Goal: Task Accomplishment & Management: Manage account settings

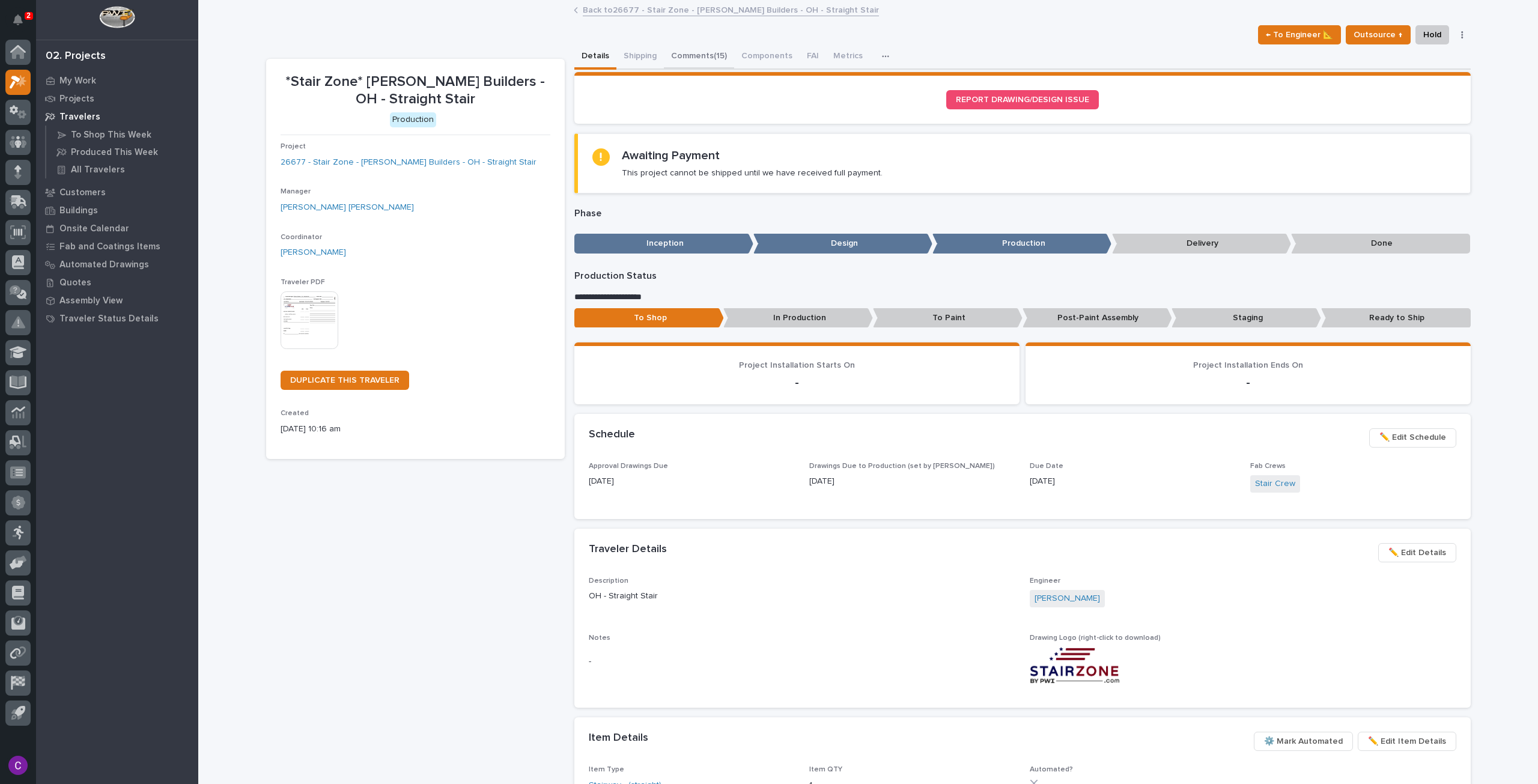
click at [688, 46] on button "Comments (15)" at bounding box center [699, 57] width 70 height 25
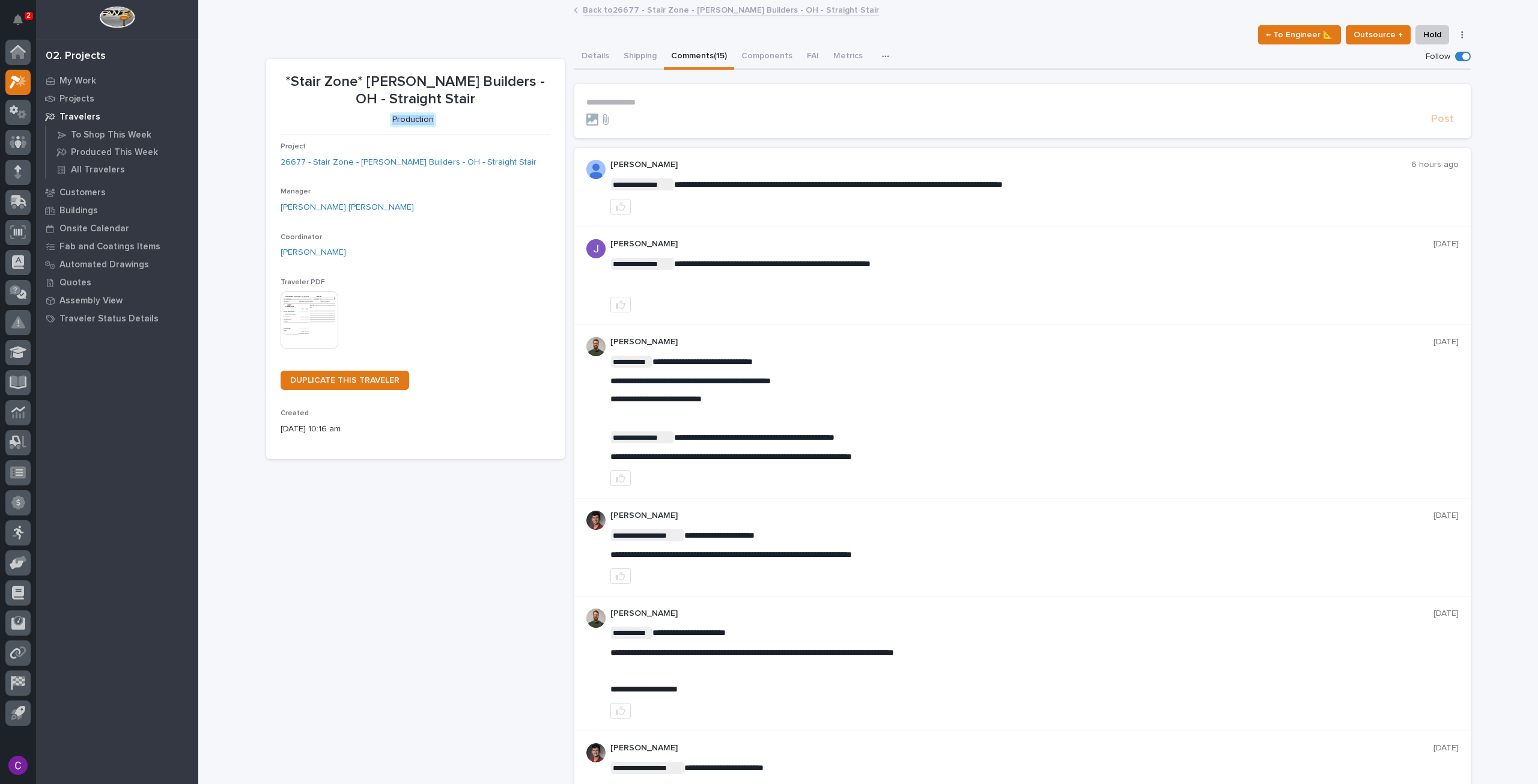
drag, startPoint x: 435, startPoint y: 119, endPoint x: 369, endPoint y: 116, distance: 66.1
click at [369, 116] on p "Production" at bounding box center [412, 120] width 265 height 15
drag, startPoint x: 369, startPoint y: 116, endPoint x: 470, endPoint y: 131, distance: 102.1
click at [470, 131] on div "*Stair Zone* [PERSON_NAME] Builders - OH - Straight Stair Production Project 26…" at bounding box center [415, 259] width 270 height 372
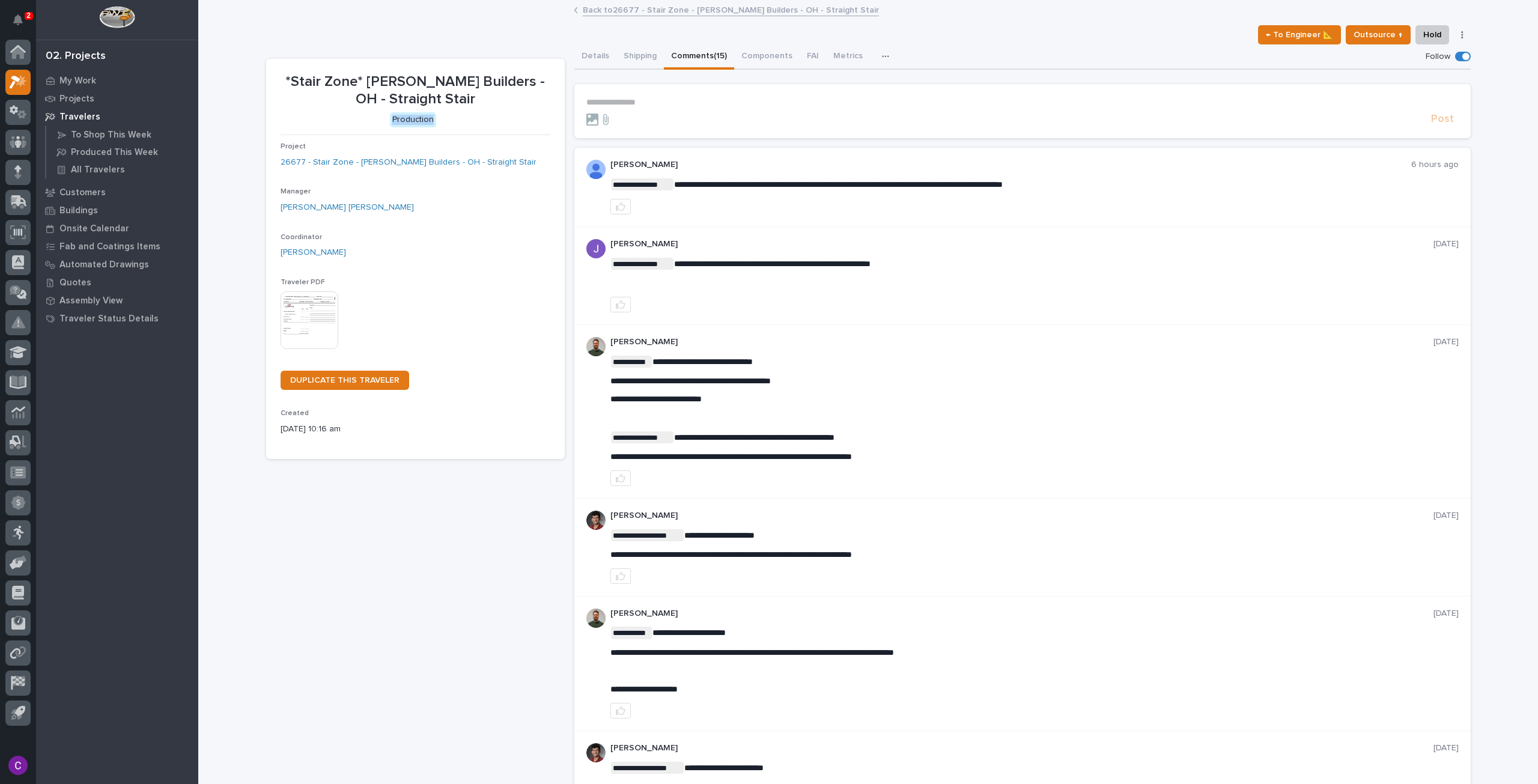
click at [470, 131] on div "*Stair Zone* [PERSON_NAME] Builders - OH - Straight Stair Production Project 26…" at bounding box center [415, 259] width 270 height 372
drag, startPoint x: 465, startPoint y: 126, endPoint x: 312, endPoint y: 113, distance: 153.6
click at [312, 113] on p "Production" at bounding box center [412, 120] width 265 height 15
click at [924, 103] on p "**********" at bounding box center [1022, 103] width 872 height 10
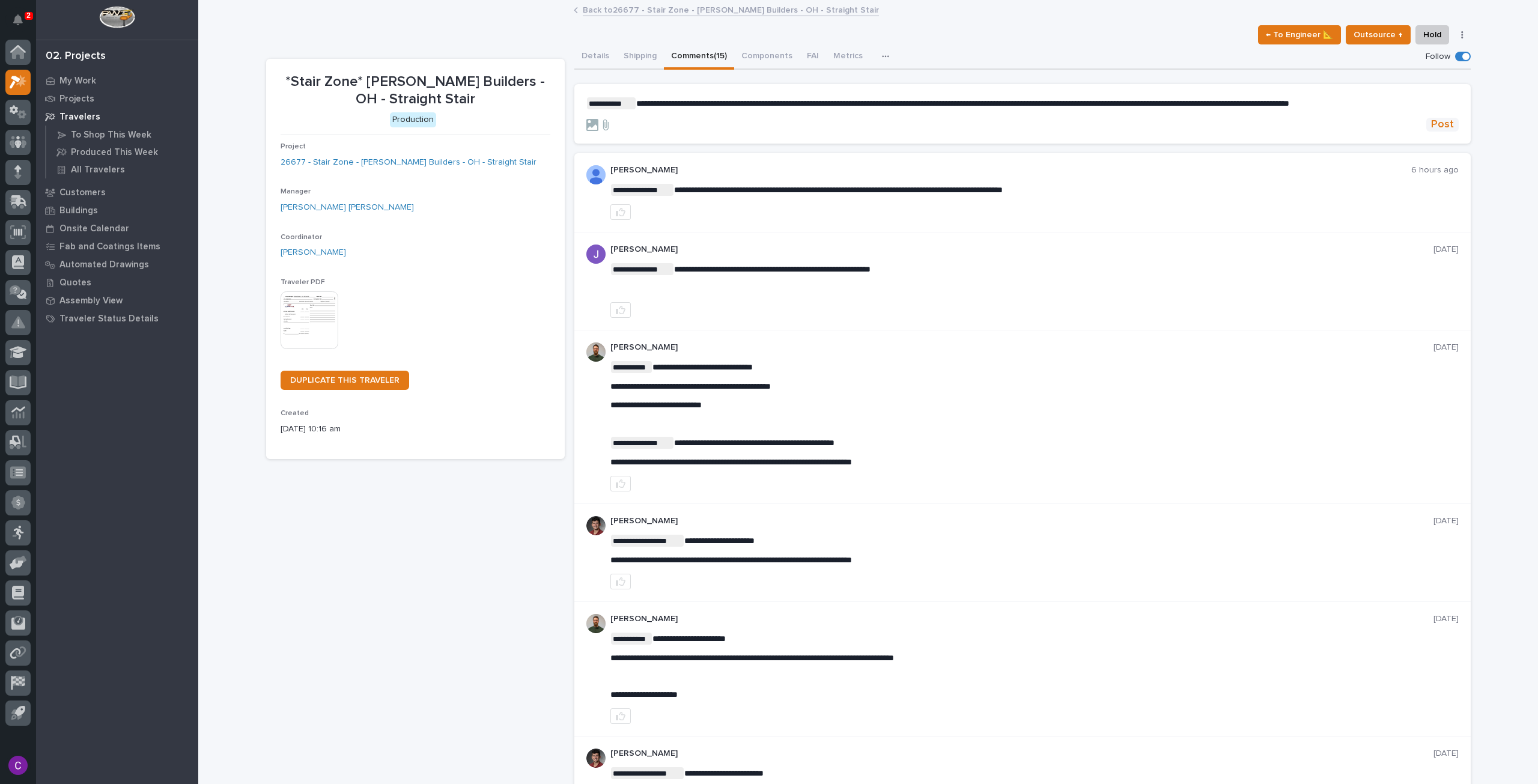
click at [1451, 118] on button "Post" at bounding box center [1443, 125] width 33 height 14
click at [791, 7] on link "Back to 26677 - Stair Zone - [PERSON_NAME] Builders - OH - Straight Stair" at bounding box center [730, 9] width 296 height 14
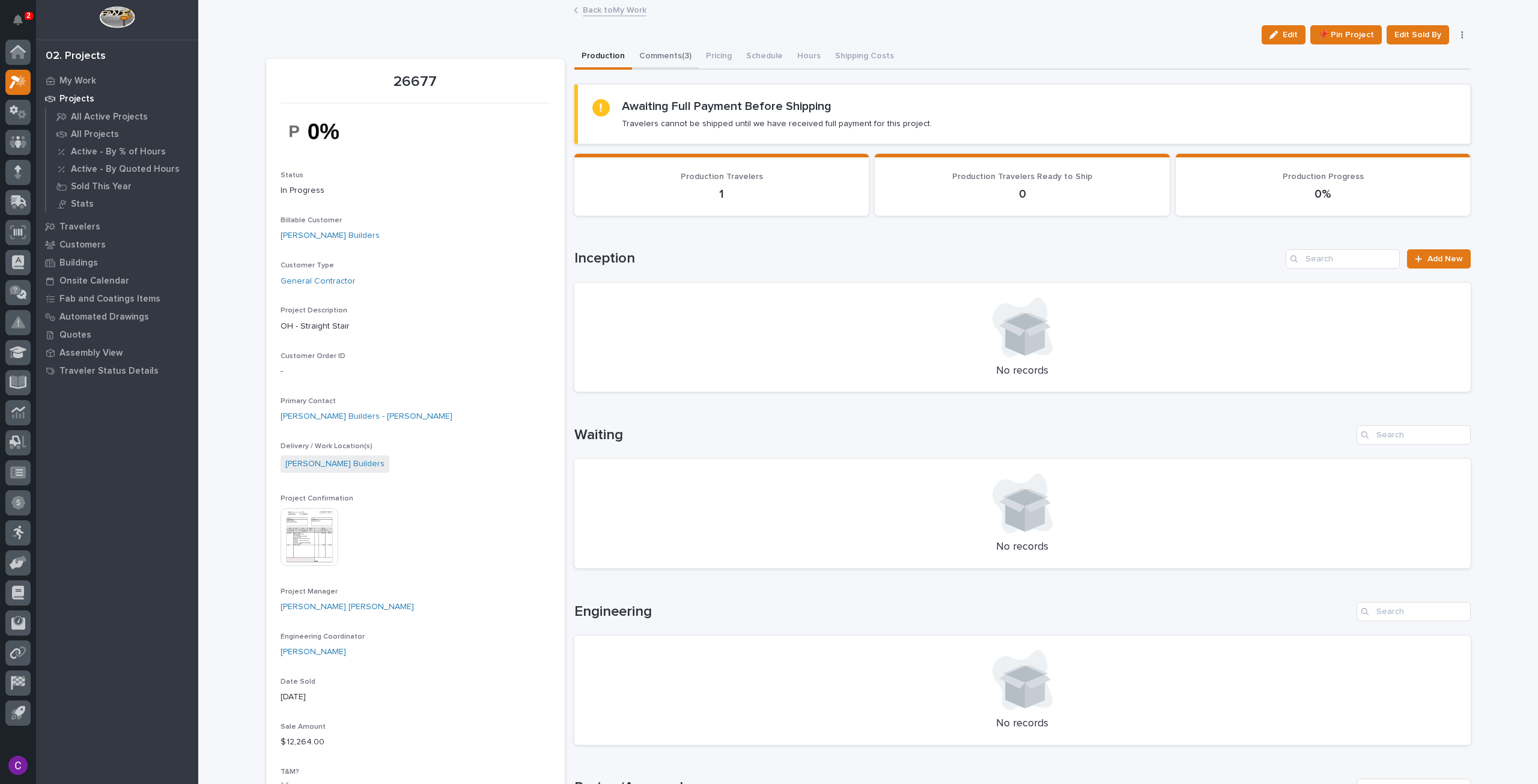
click at [649, 62] on button "Comments (3)" at bounding box center [665, 57] width 67 height 25
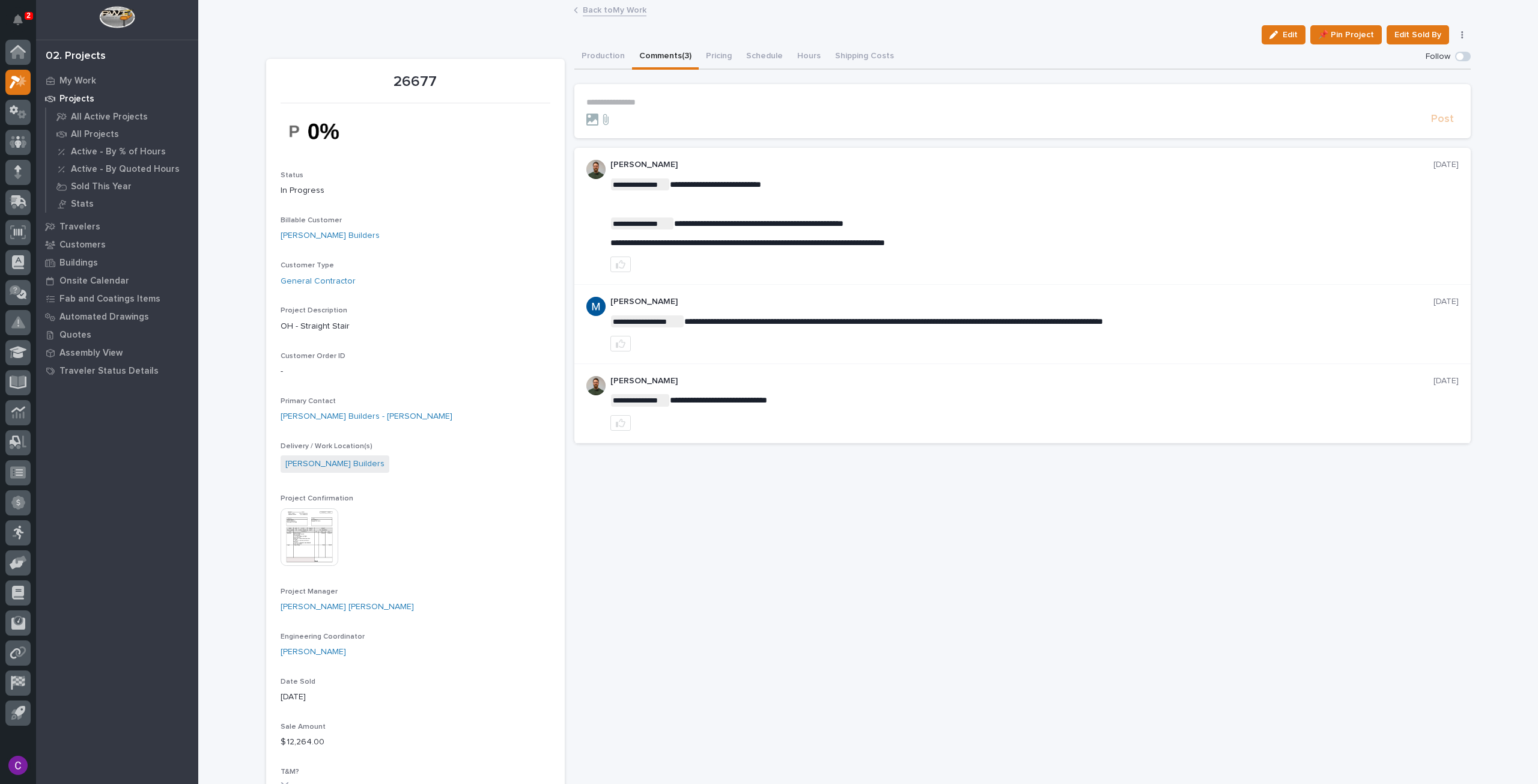
click at [594, 11] on link "Back to My Work" at bounding box center [614, 9] width 64 height 14
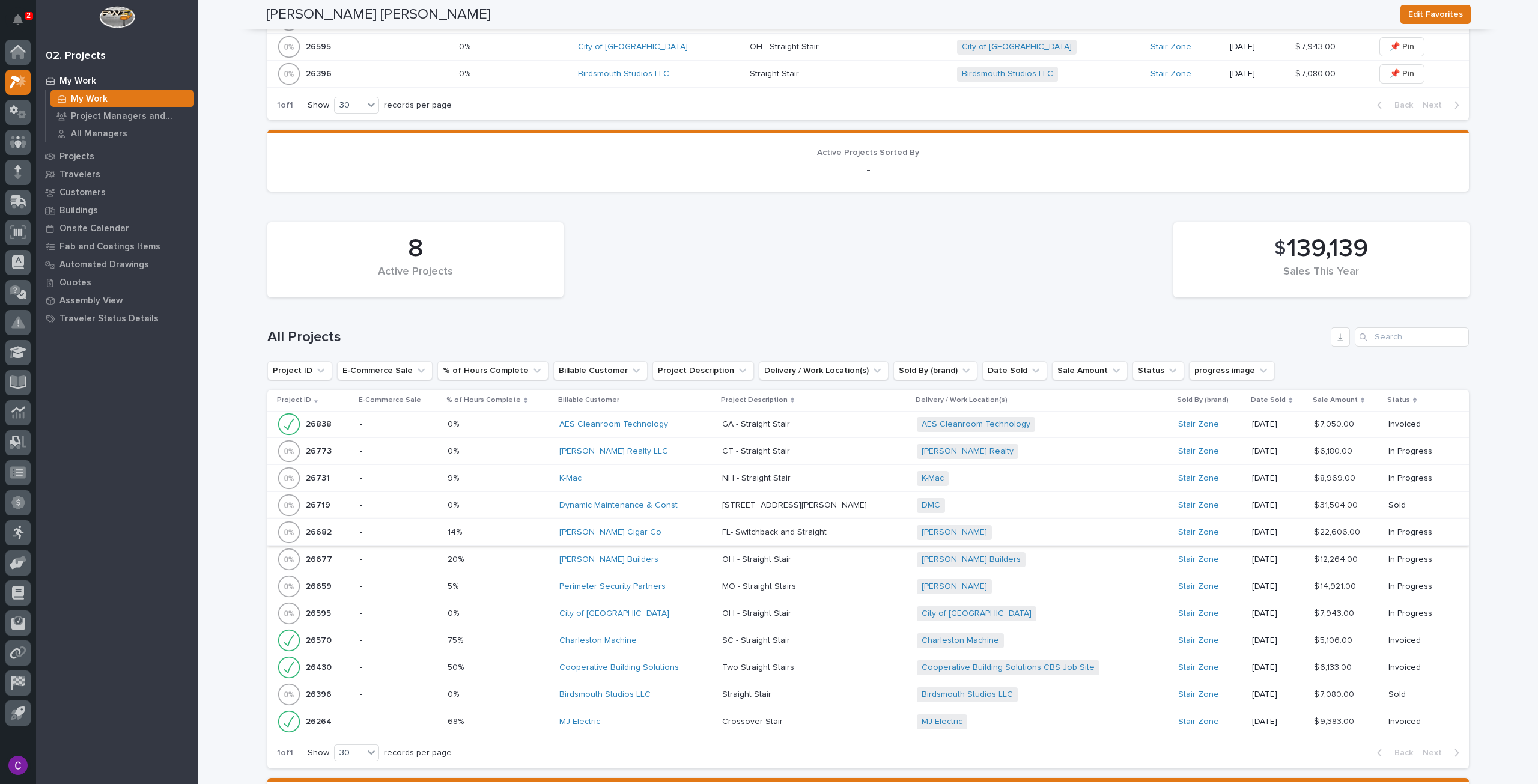
scroll to position [1027, 0]
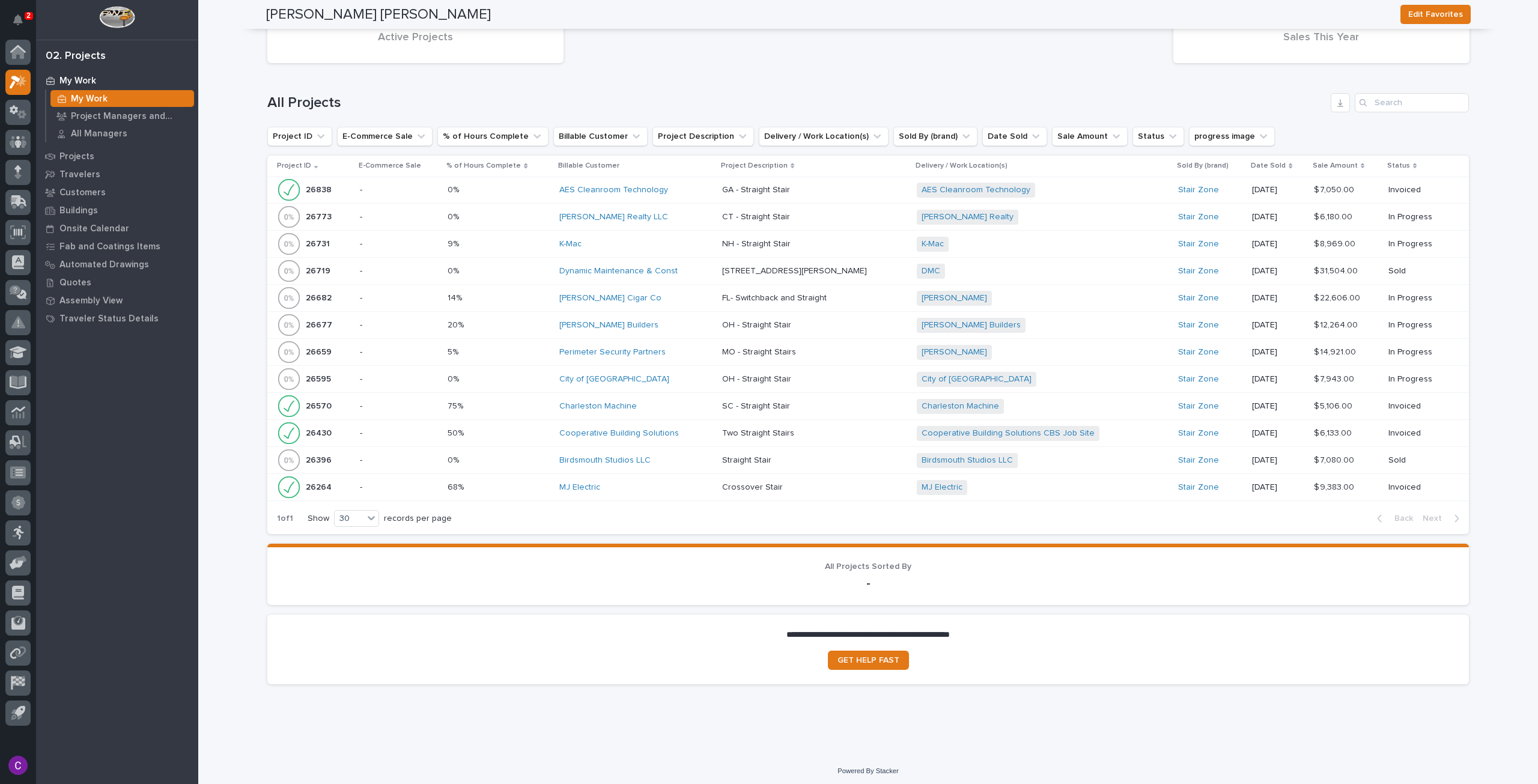
click at [686, 331] on div "[PERSON_NAME] Builders" at bounding box center [636, 325] width 153 height 20
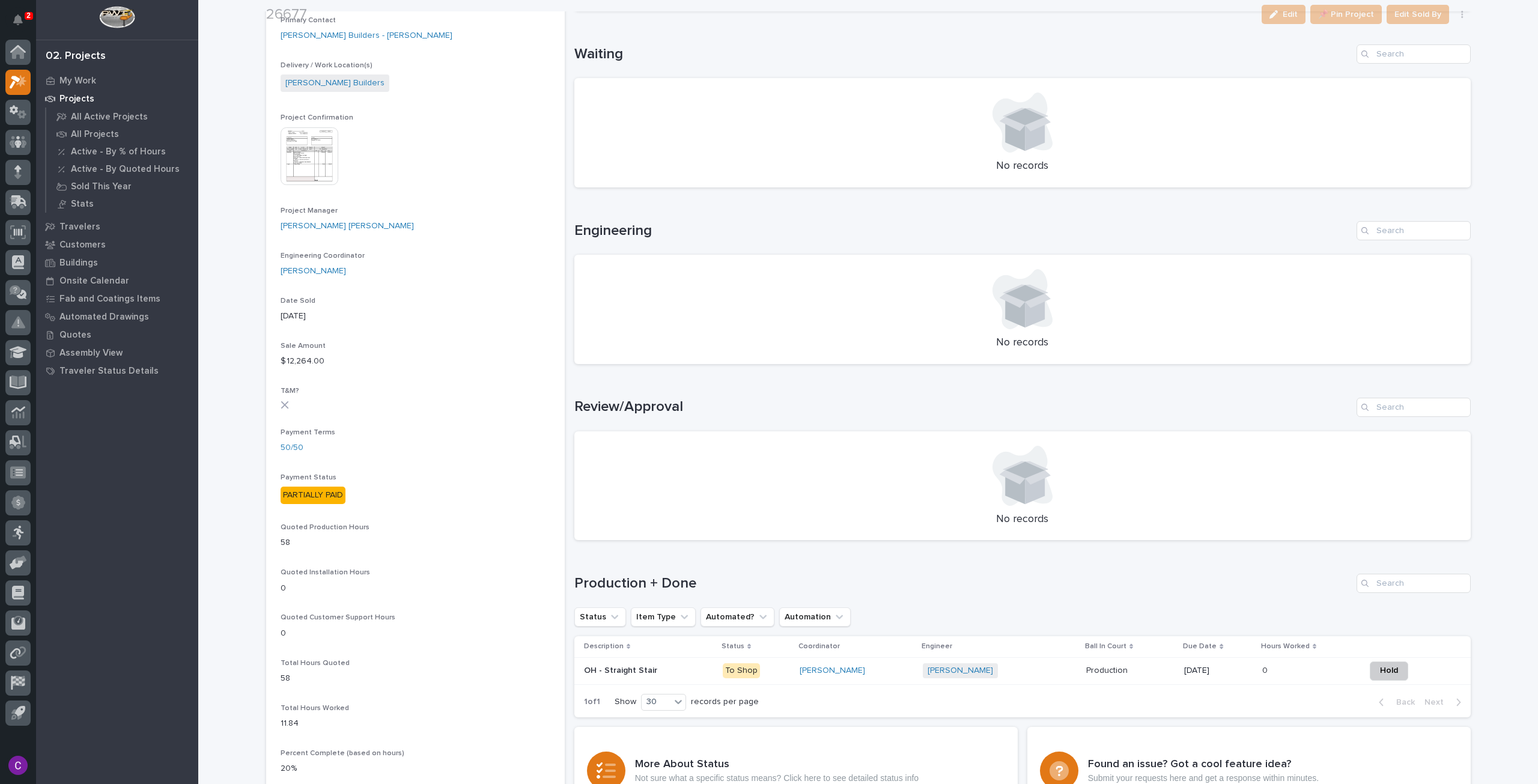
scroll to position [893, 0]
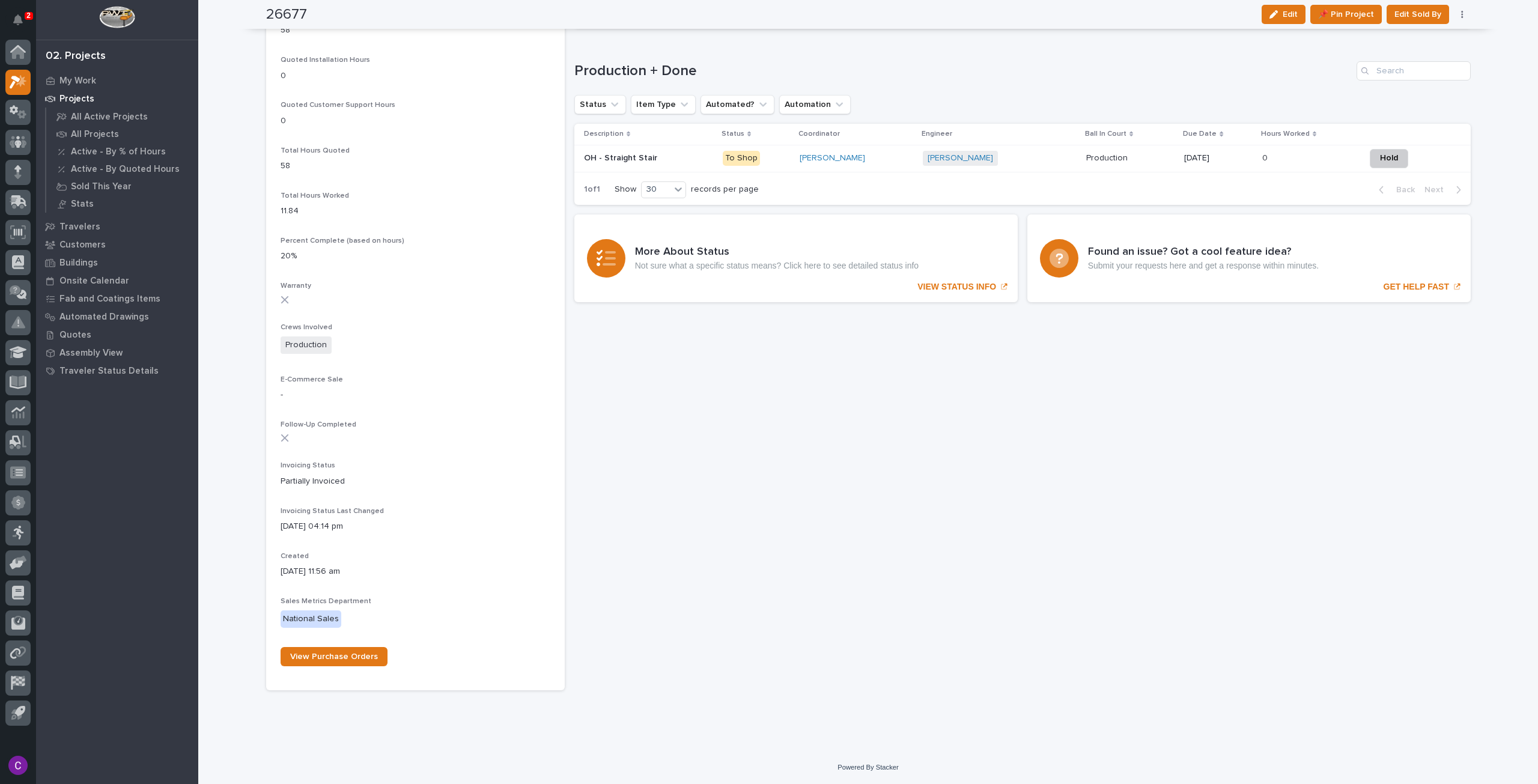
click at [766, 155] on p "To Shop" at bounding box center [756, 158] width 68 height 15
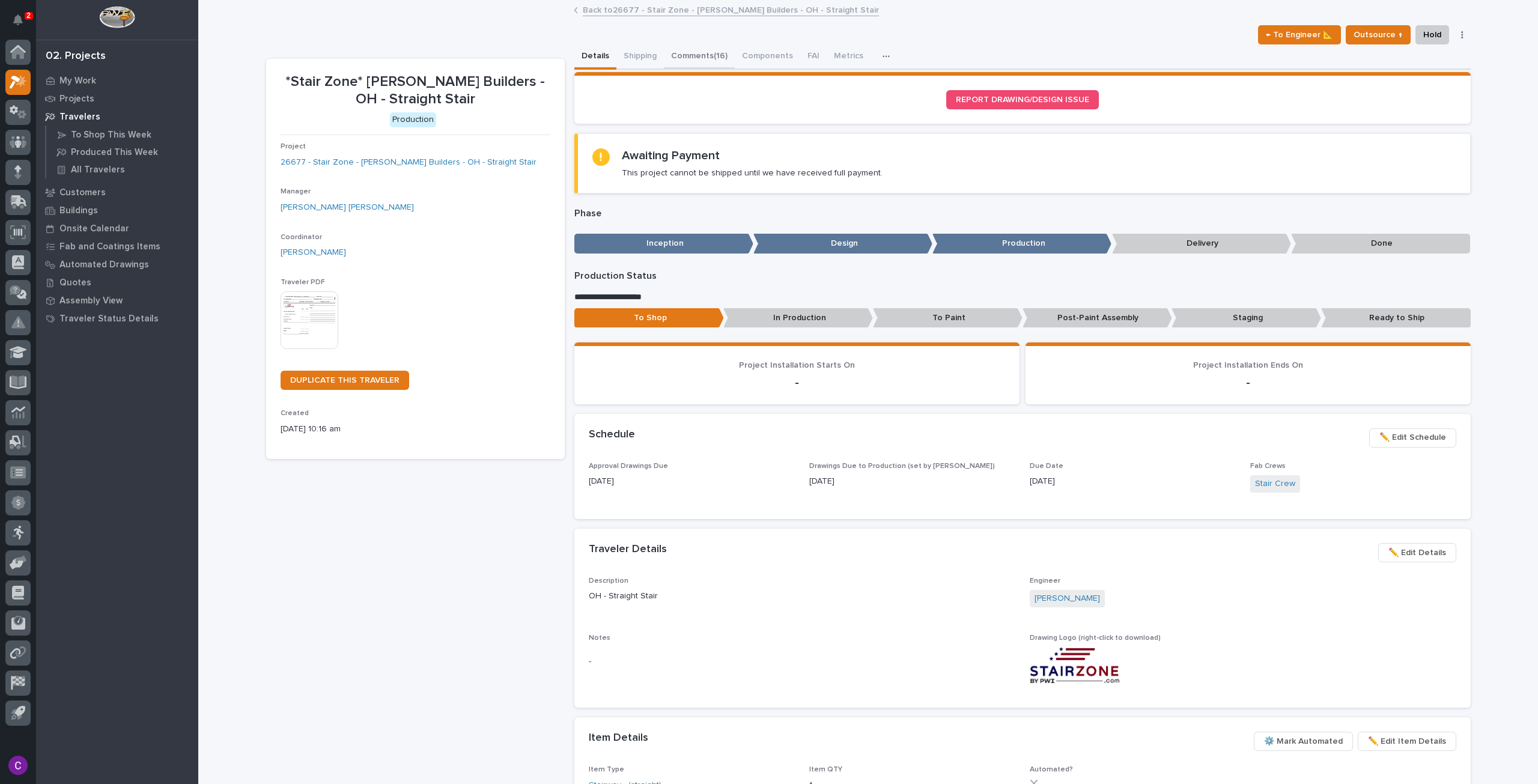
click at [713, 54] on button "Comments (16)" at bounding box center [699, 57] width 71 height 25
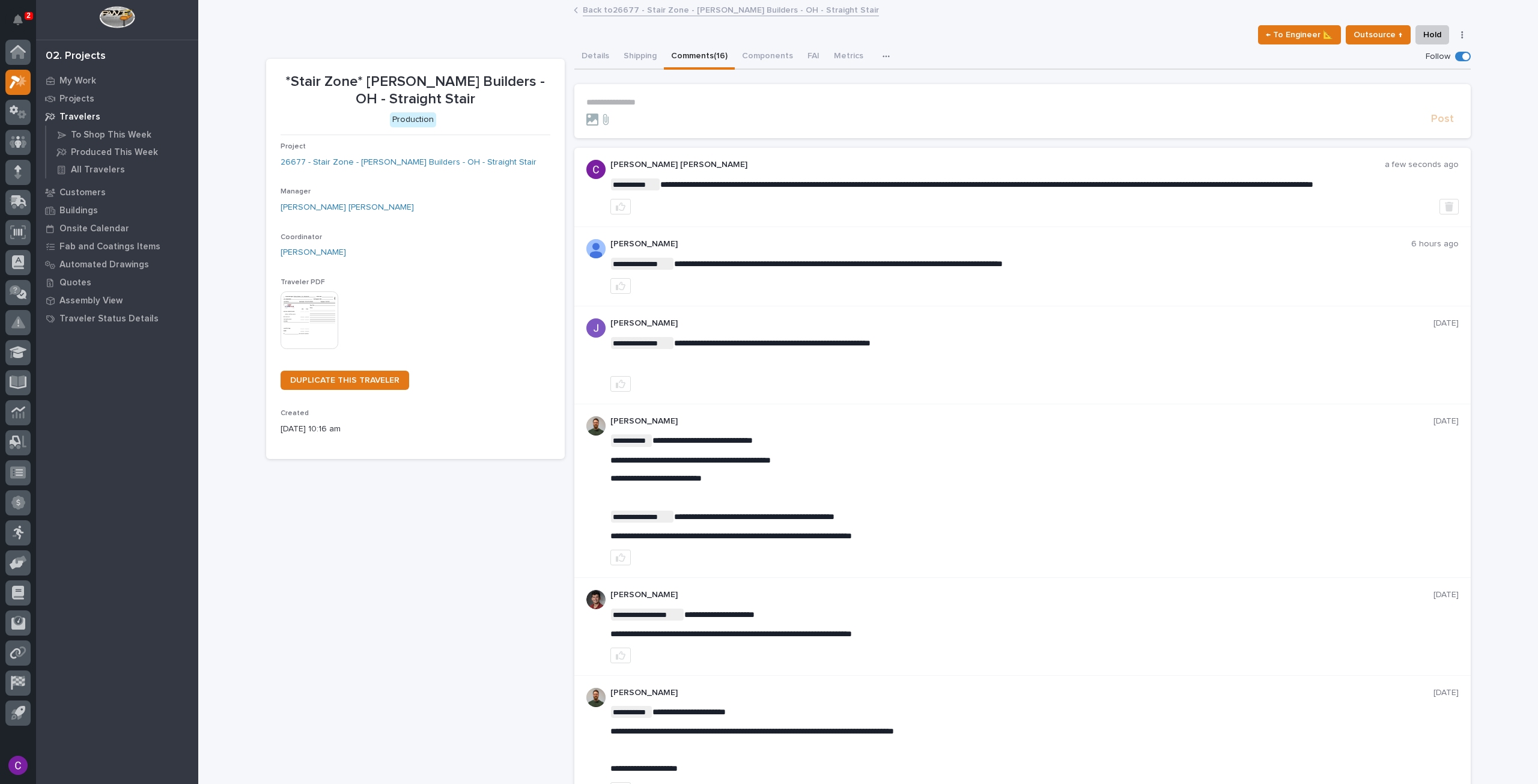
click at [633, 13] on link "Back to 26677 - Stair Zone - [PERSON_NAME] Builders - OH - Straight Stair" at bounding box center [730, 9] width 296 height 14
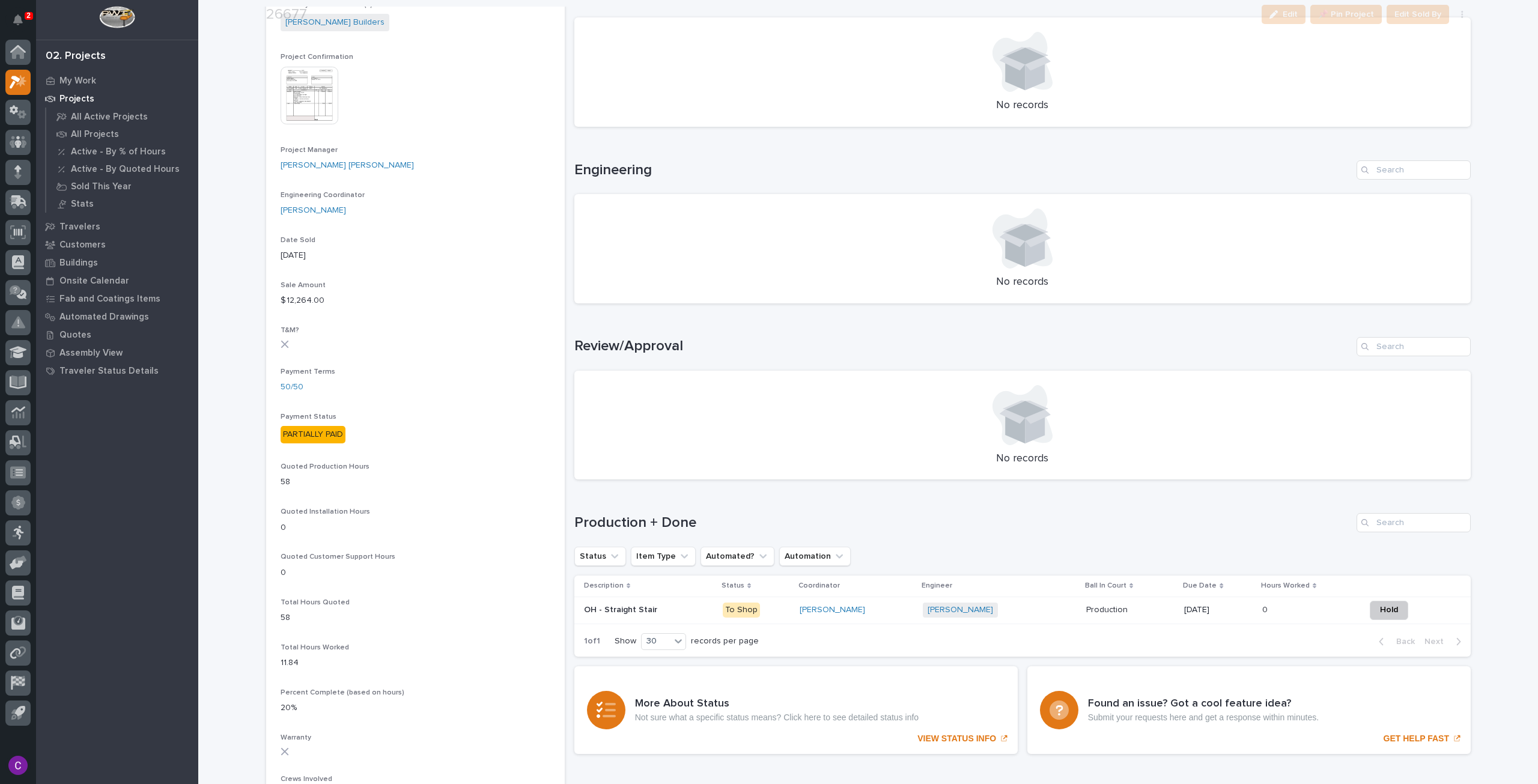
scroll to position [893, 0]
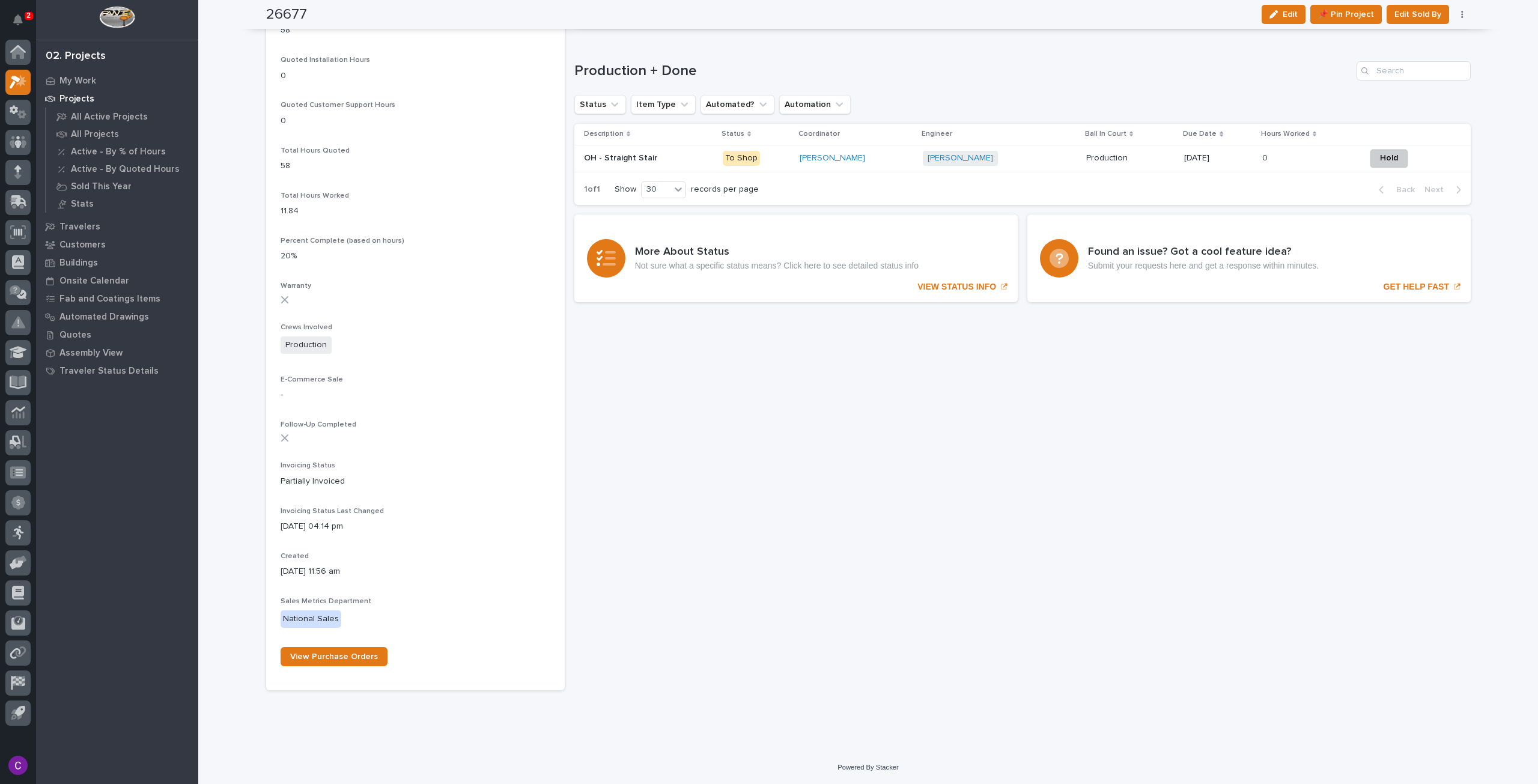
click at [1231, 158] on p "[DATE]" at bounding box center [1218, 158] width 68 height 10
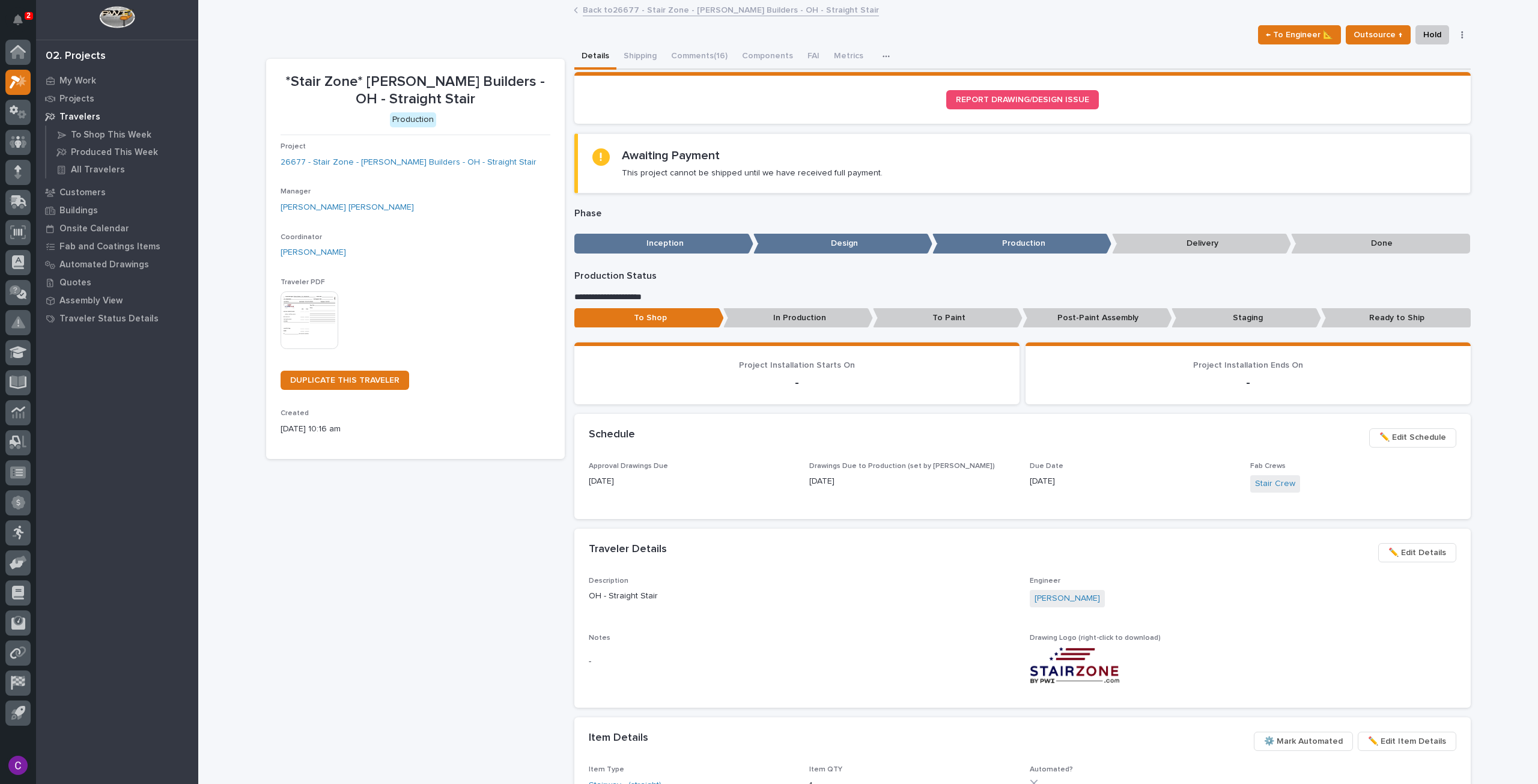
click at [1411, 436] on span "✏️ Edit Schedule" at bounding box center [1413, 437] width 67 height 14
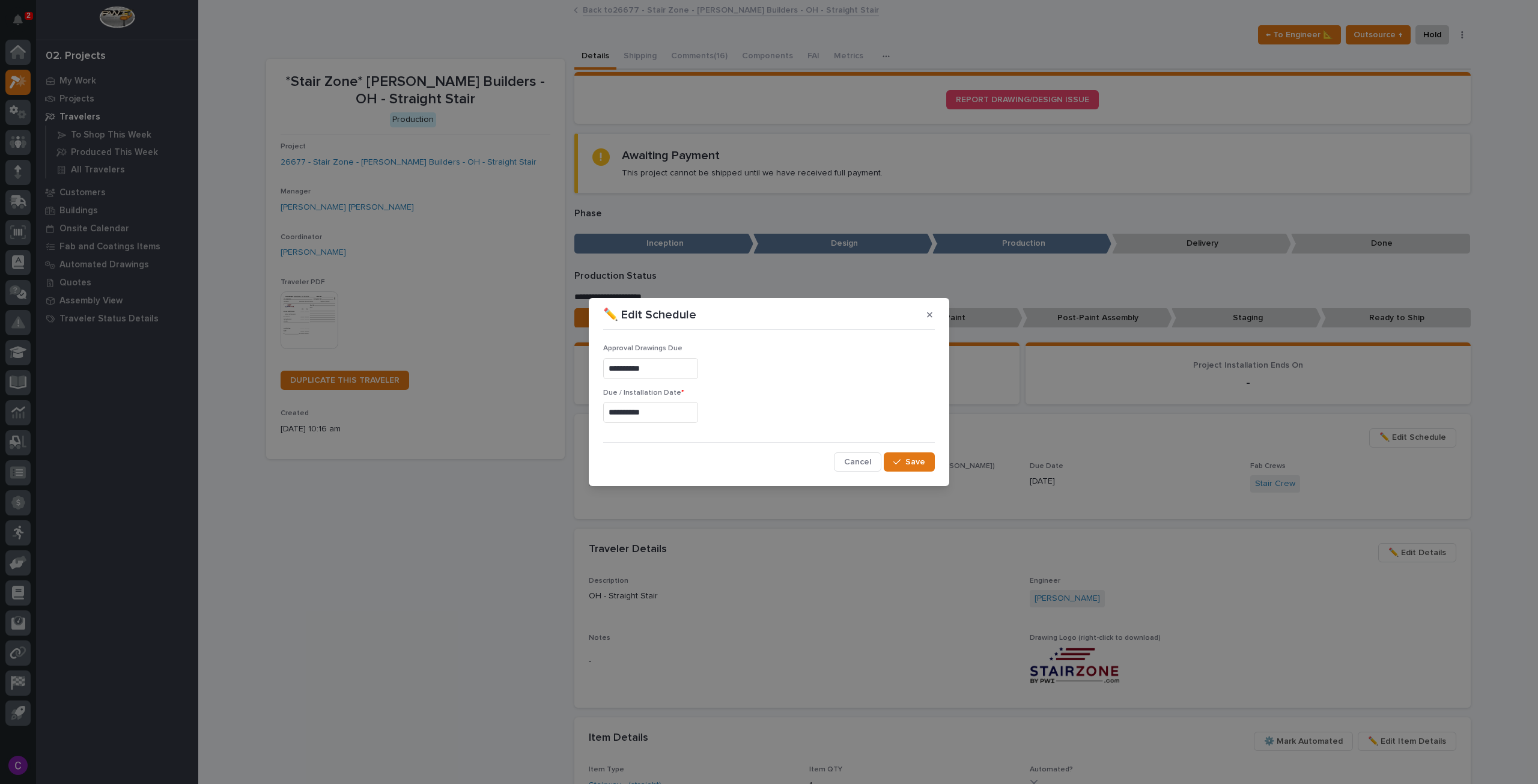
click at [643, 415] on input "**********" at bounding box center [651, 412] width 95 height 21
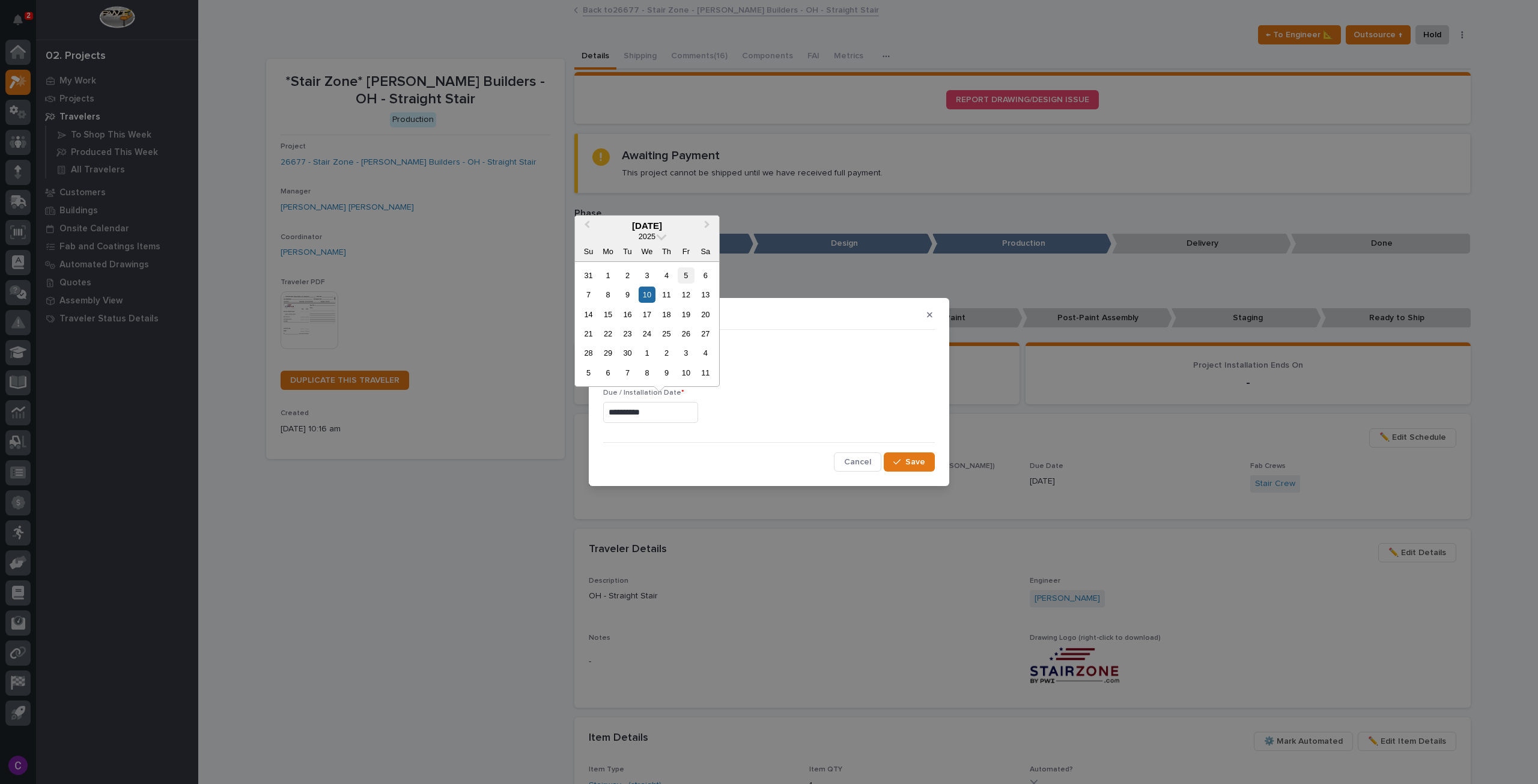
click at [685, 276] on div "5" at bounding box center [686, 275] width 16 height 16
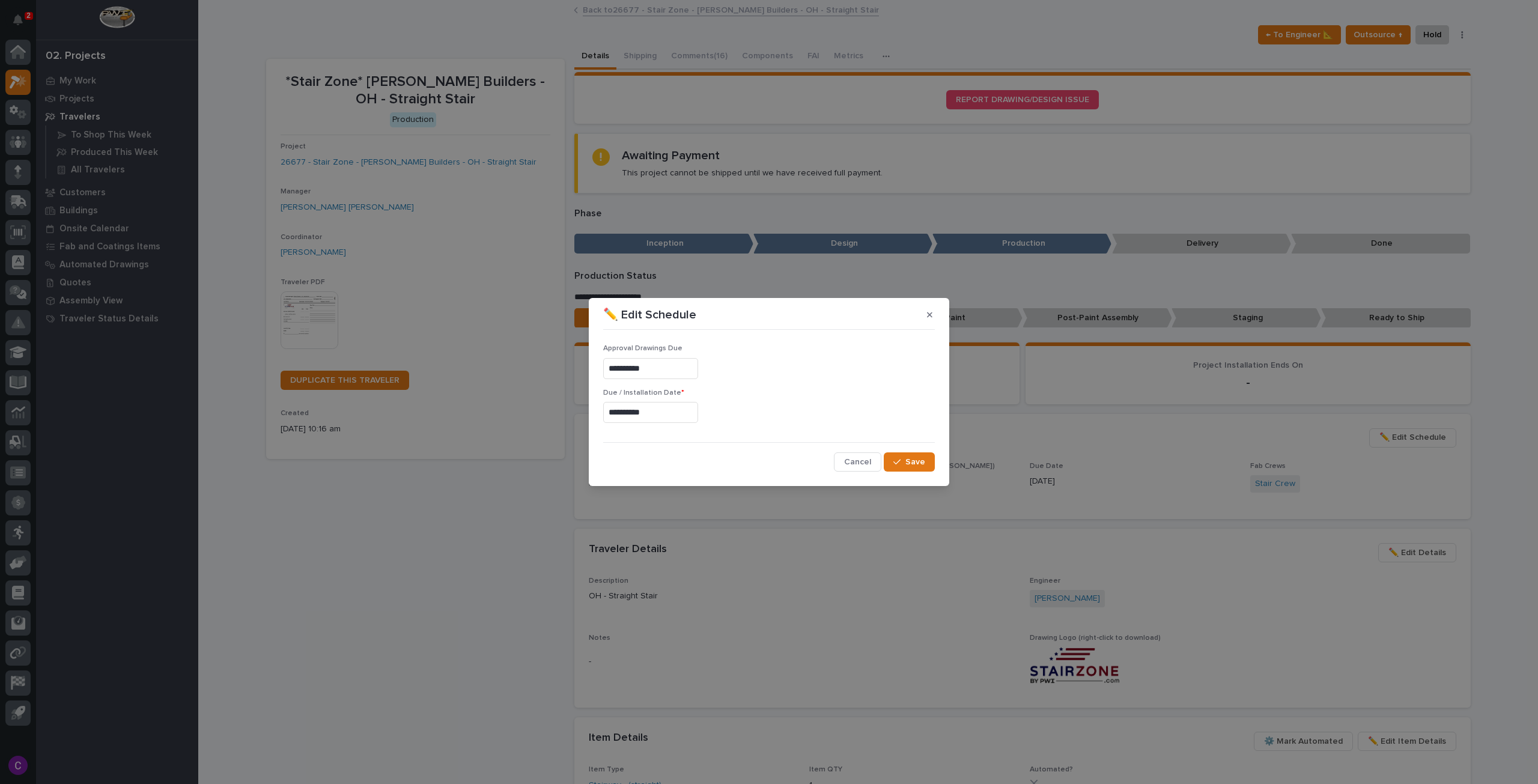
type input "**********"
click at [914, 469] on button "Save" at bounding box center [909, 462] width 51 height 19
